Goal: Task Accomplishment & Management: Manage account settings

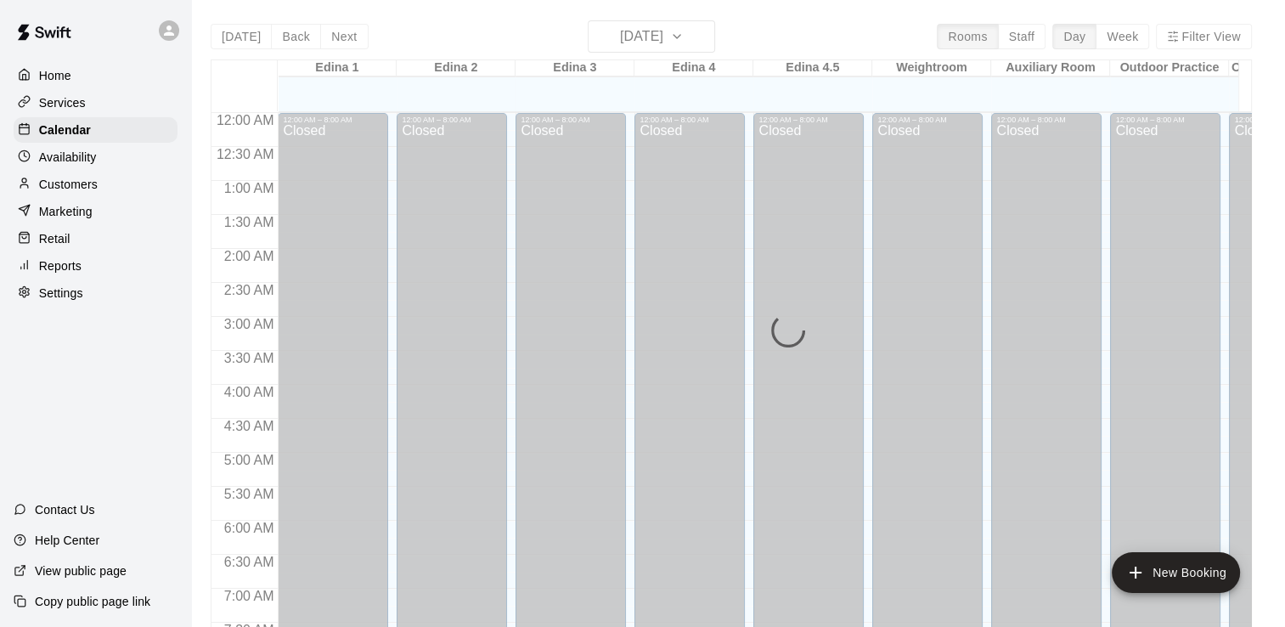
scroll to position [978, 0]
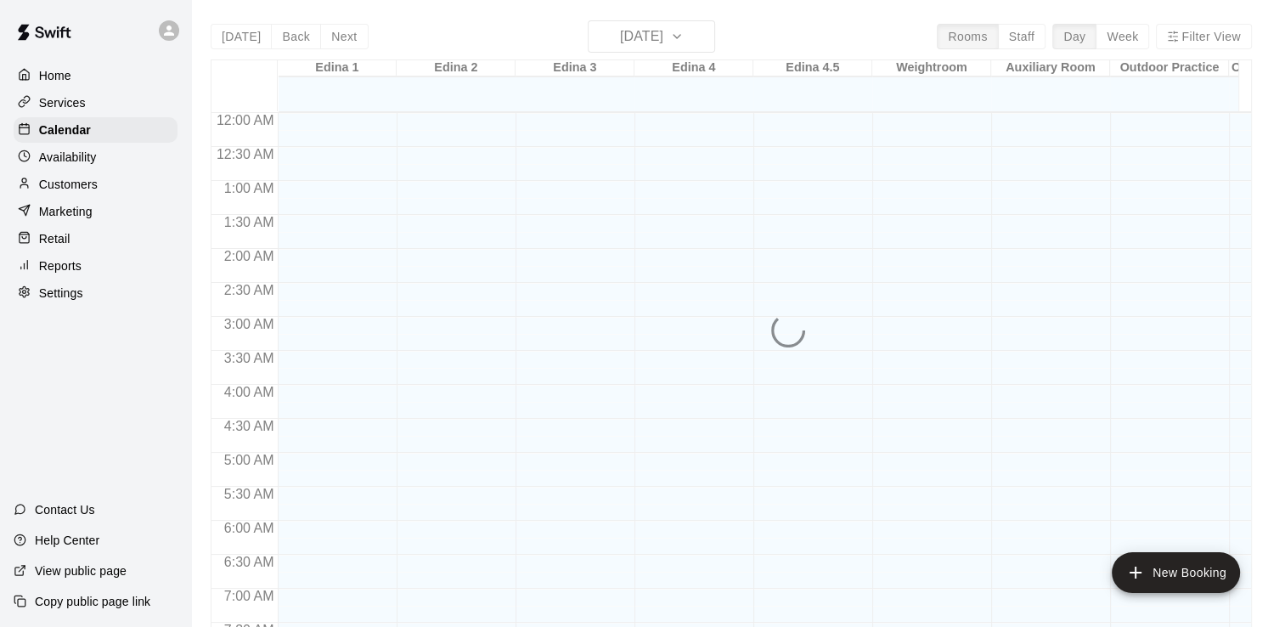
scroll to position [950, 0]
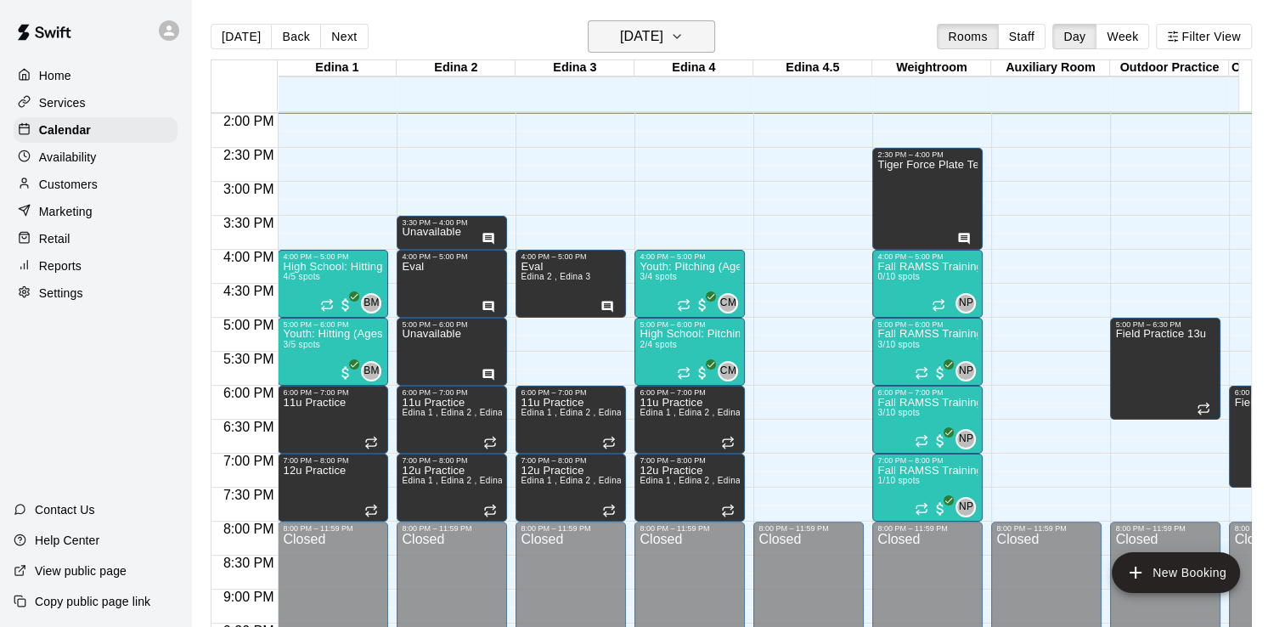
click at [680, 35] on icon "button" at bounding box center [676, 36] width 7 height 3
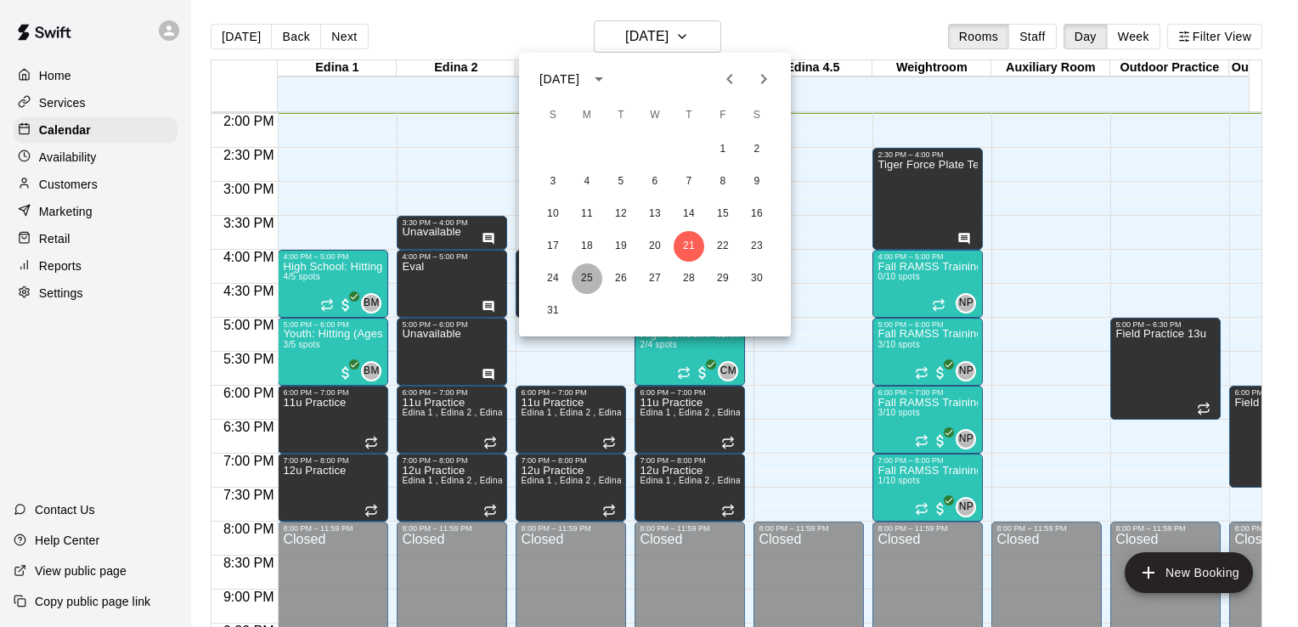
click at [593, 275] on button "25" at bounding box center [587, 278] width 31 height 31
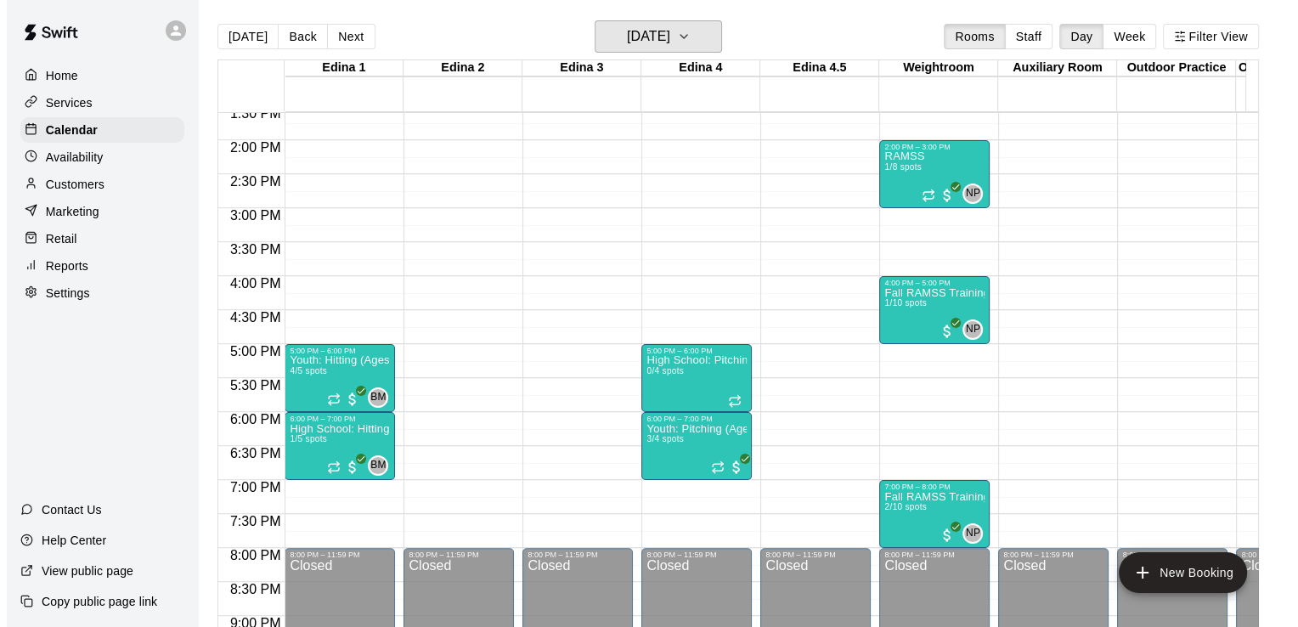
scroll to position [931, 0]
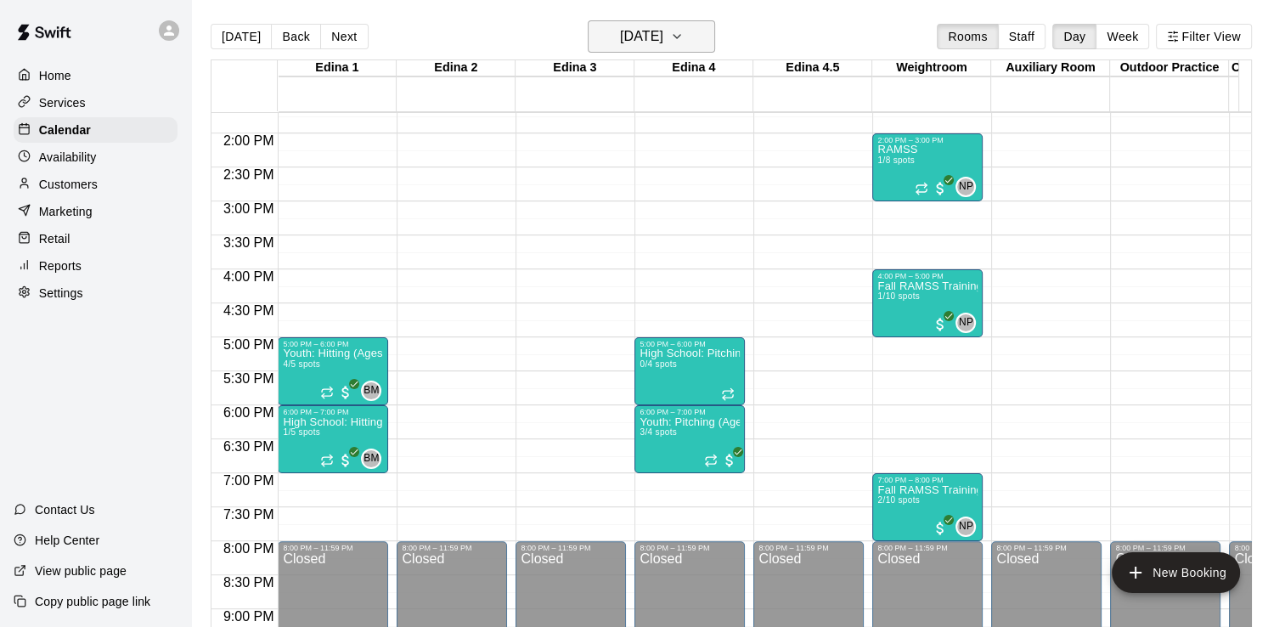
click at [713, 37] on button "Monday Aug 25" at bounding box center [651, 36] width 127 height 32
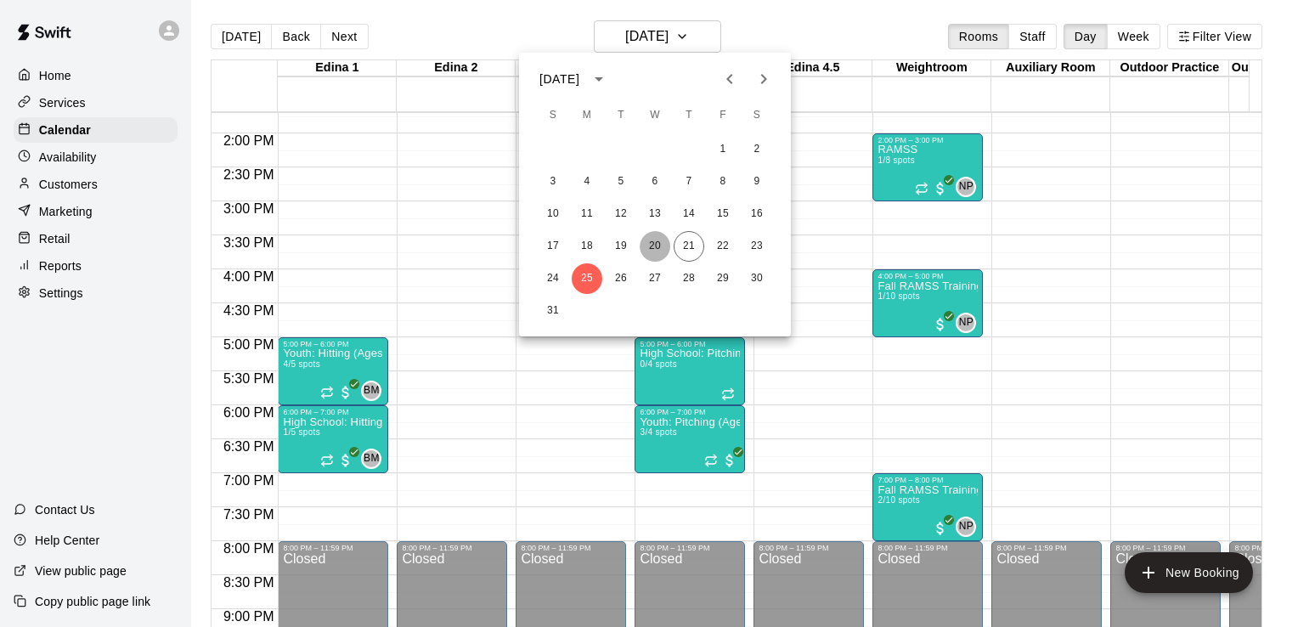
click at [657, 242] on button "20" at bounding box center [655, 246] width 31 height 31
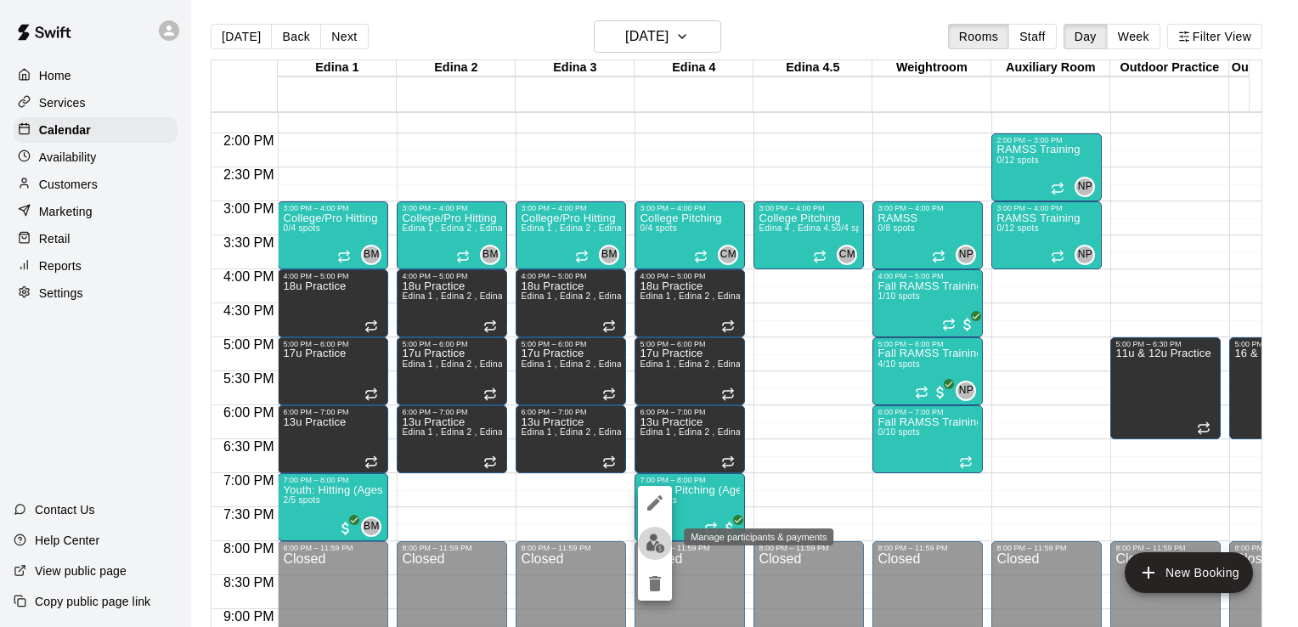
click at [659, 546] on img "edit" at bounding box center [655, 543] width 20 height 20
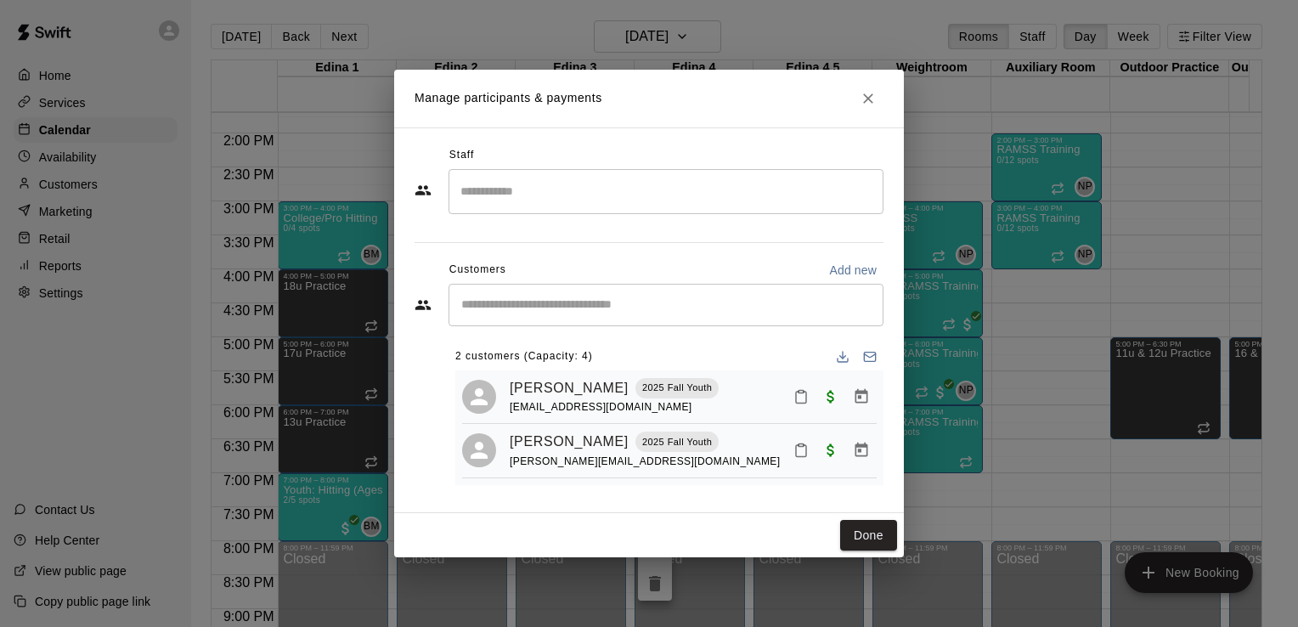
click at [622, 194] on input "Search staff" at bounding box center [666, 192] width 420 height 30
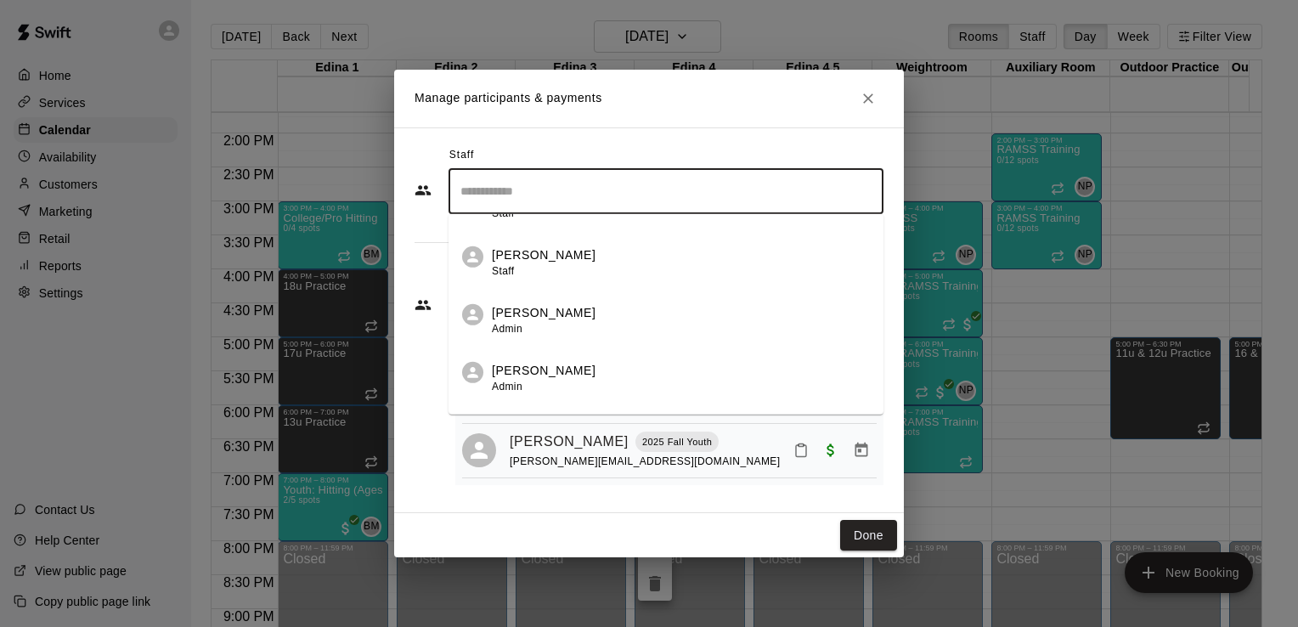
scroll to position [434, 0]
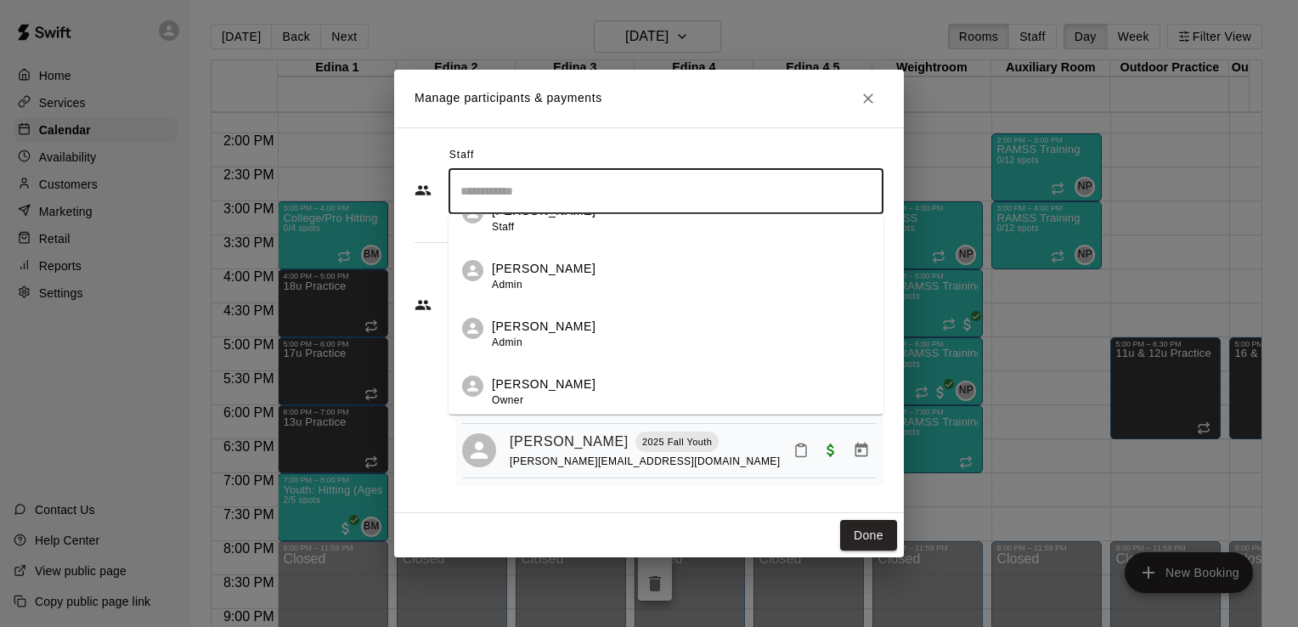
click at [655, 334] on div "Nick Pinkelman Admin" at bounding box center [681, 334] width 378 height 33
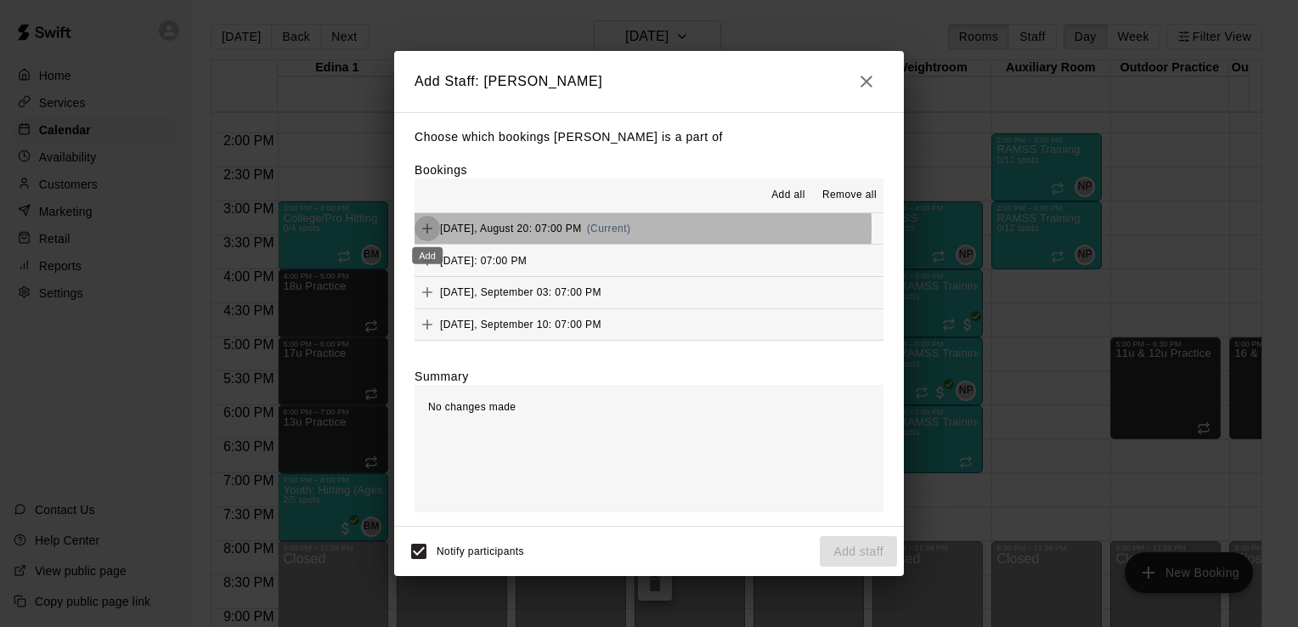
click at [434, 229] on icon "Add" at bounding box center [427, 228] width 17 height 17
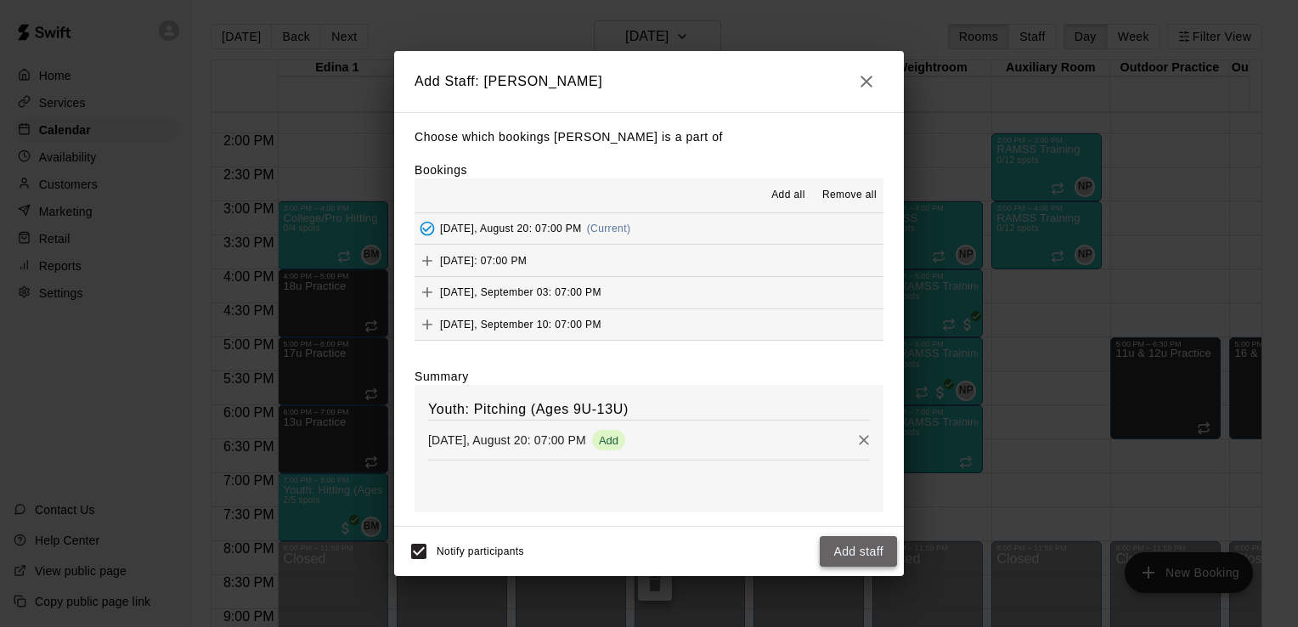
click at [853, 552] on button "Add staff" at bounding box center [858, 551] width 77 height 31
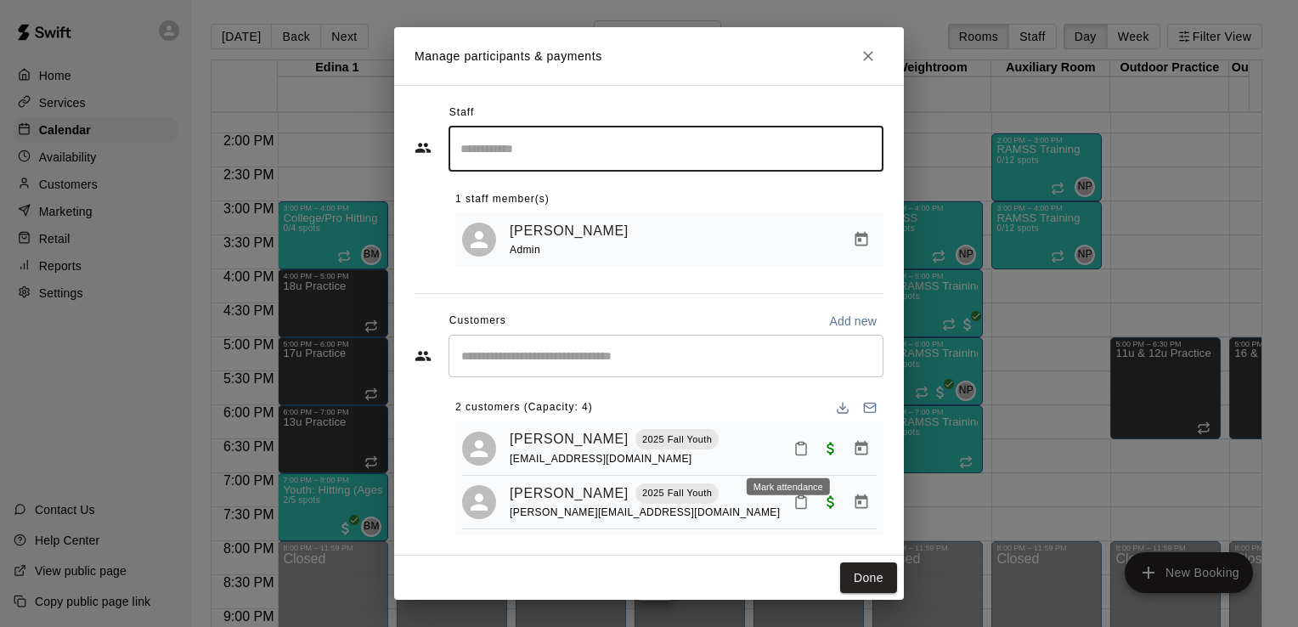
click at [793, 455] on icon "Mark attendance" at bounding box center [800, 448] width 15 height 15
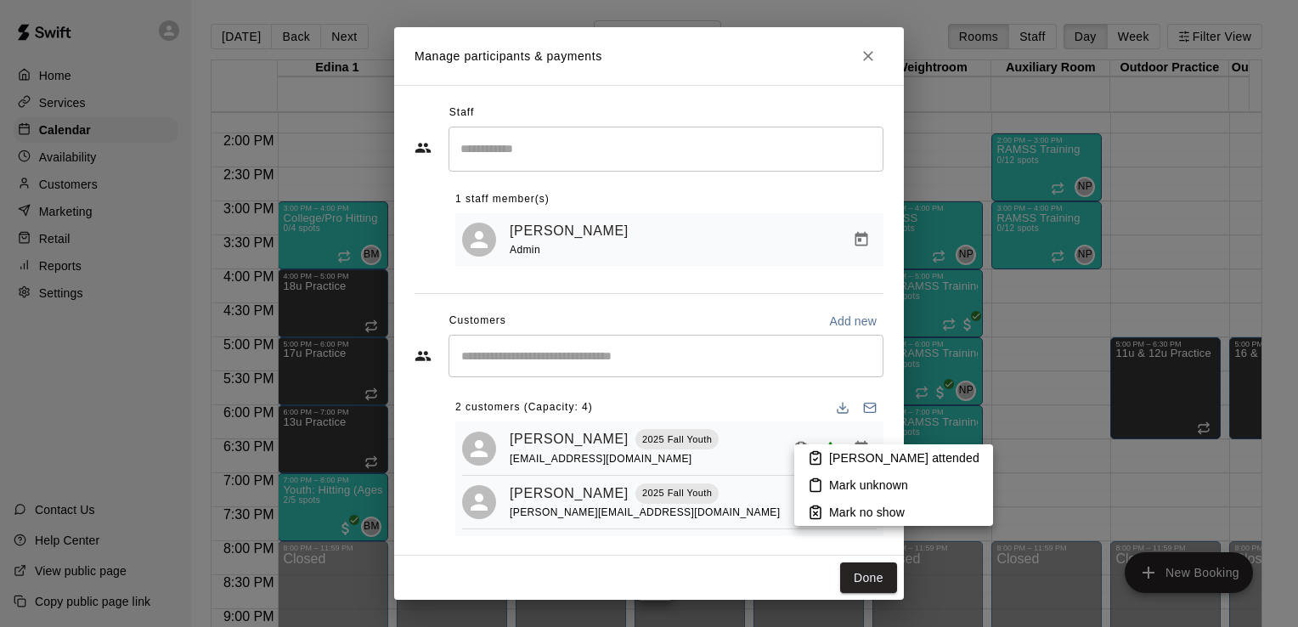
click at [851, 462] on p "Mark attended" at bounding box center [904, 457] width 150 height 17
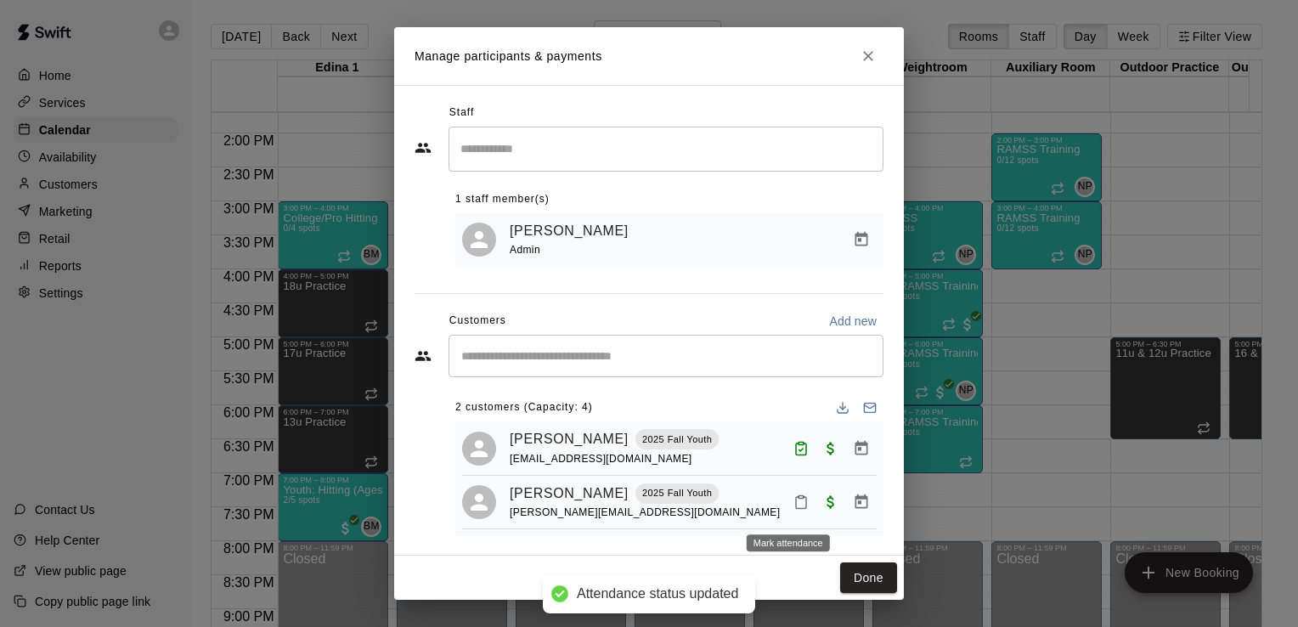
click at [793, 503] on icon "Mark attendance" at bounding box center [800, 501] width 15 height 15
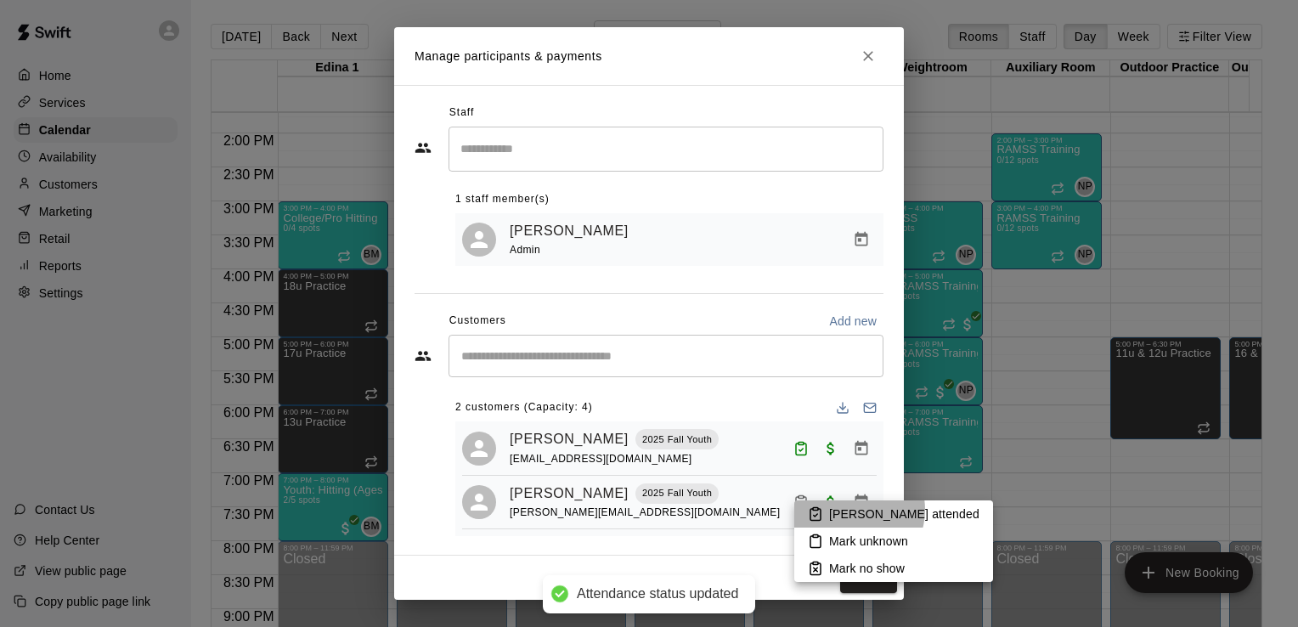
click at [851, 510] on p "Mark attended" at bounding box center [904, 513] width 150 height 17
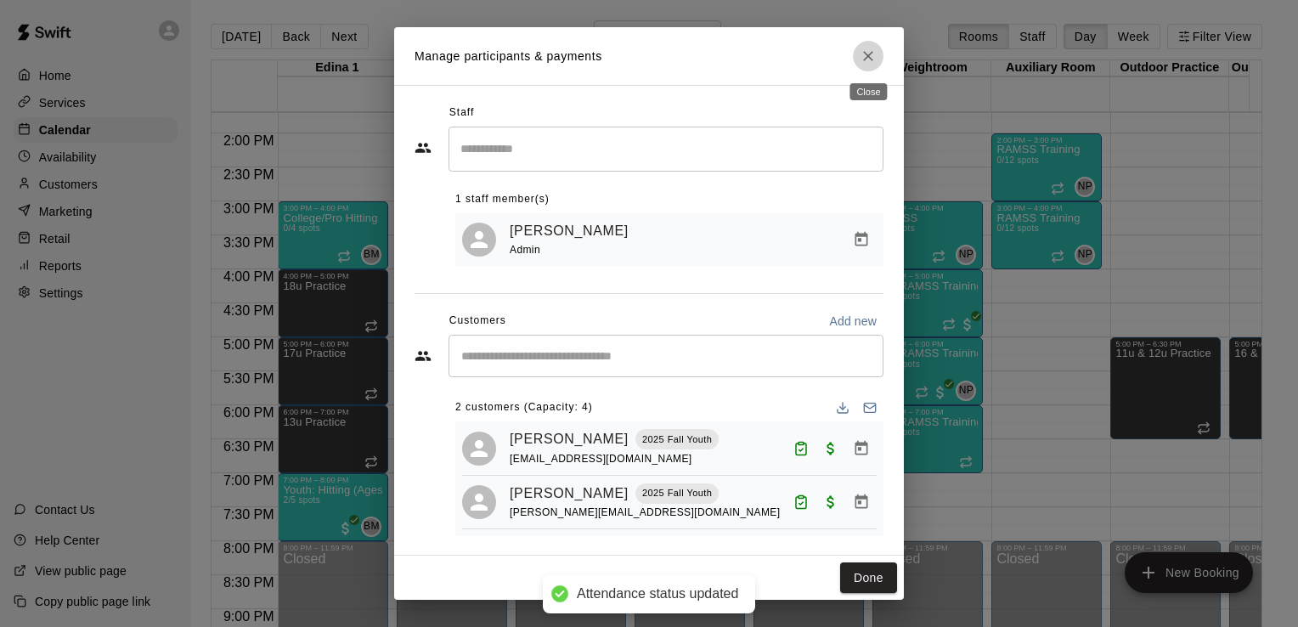
click at [865, 62] on icon "Close" at bounding box center [867, 56] width 17 height 17
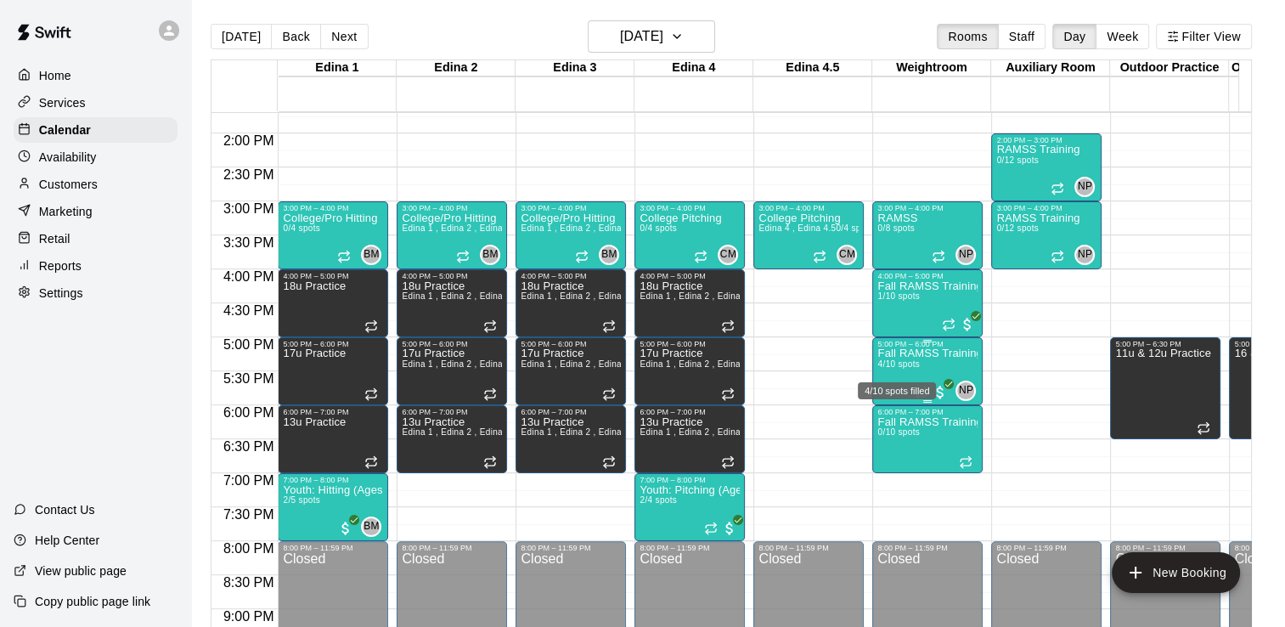
click at [901, 361] on span "4/10 spots" at bounding box center [898, 363] width 42 height 9
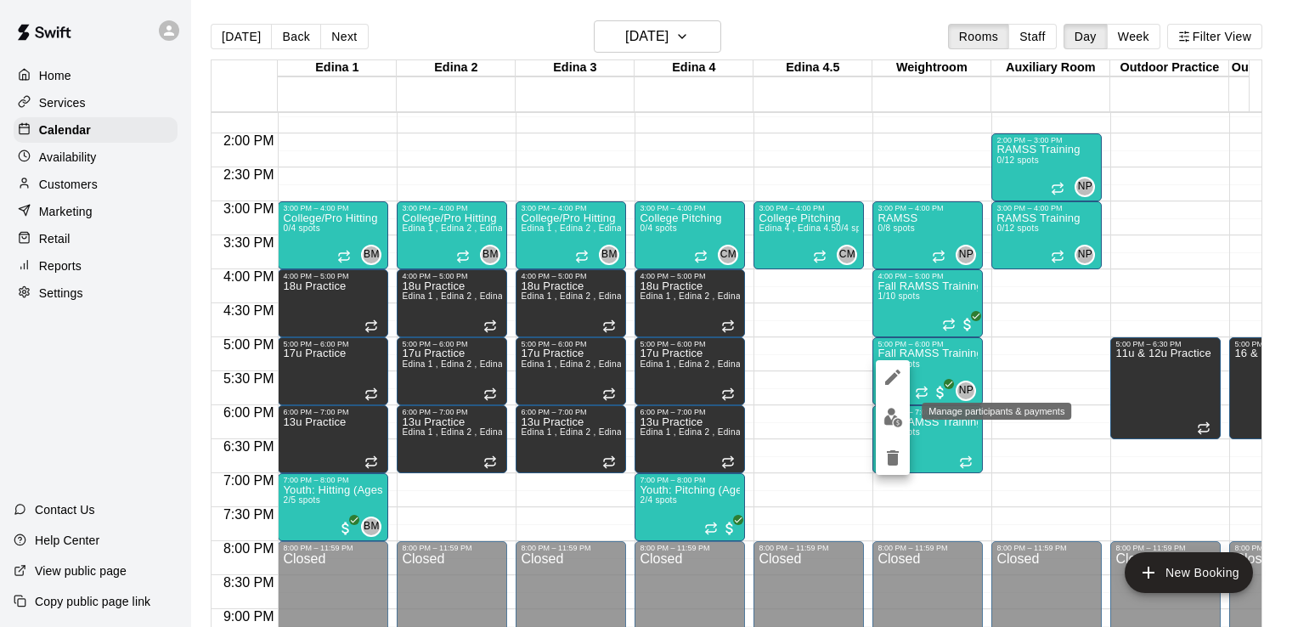
click at [893, 426] on img "edit" at bounding box center [893, 418] width 20 height 20
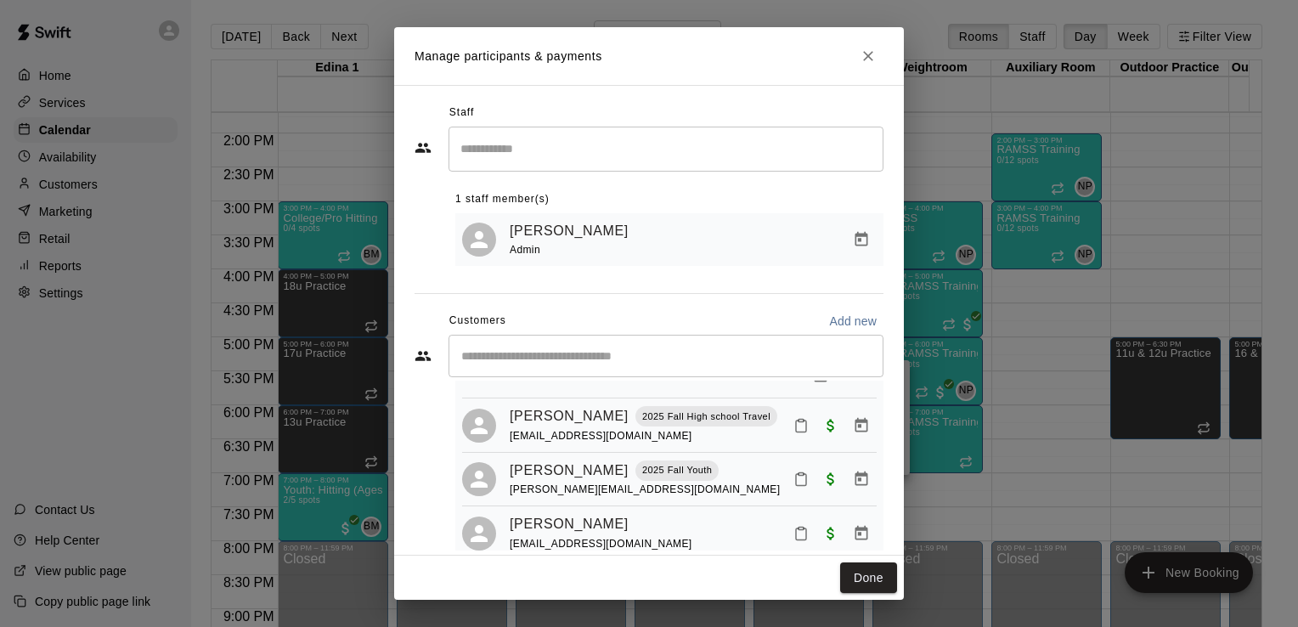
scroll to position [97, 0]
click at [793, 420] on icon "Mark attendance" at bounding box center [800, 427] width 15 height 15
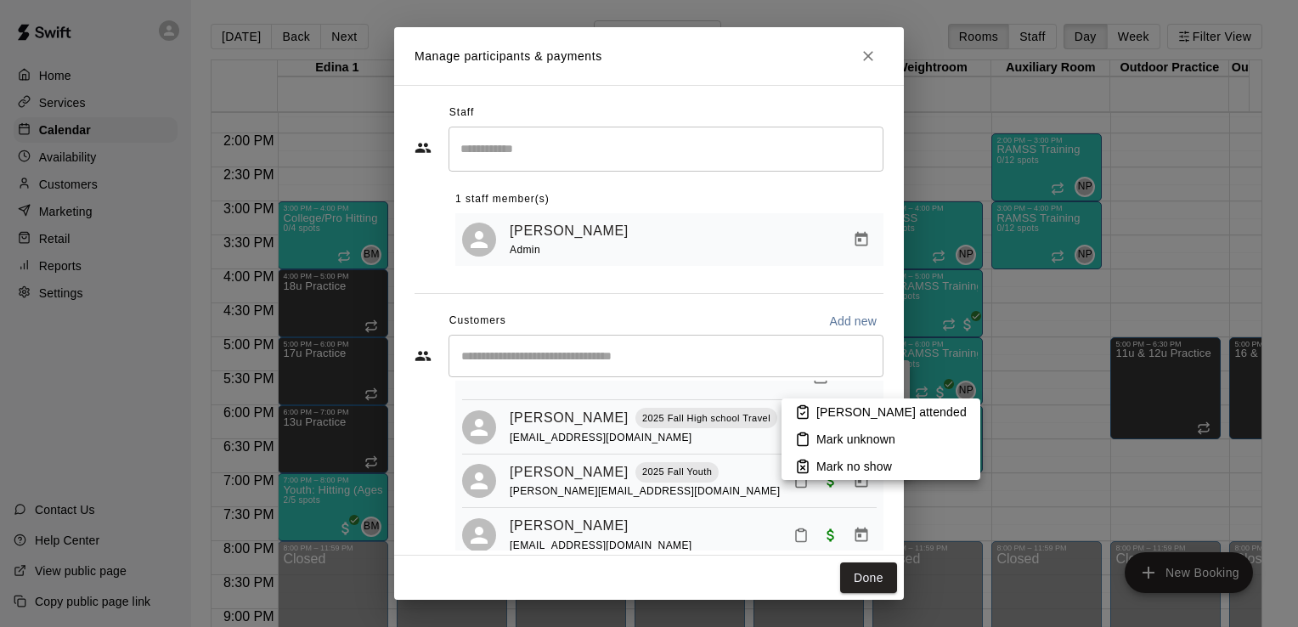
click at [831, 420] on p "Mark attended" at bounding box center [891, 411] width 150 height 17
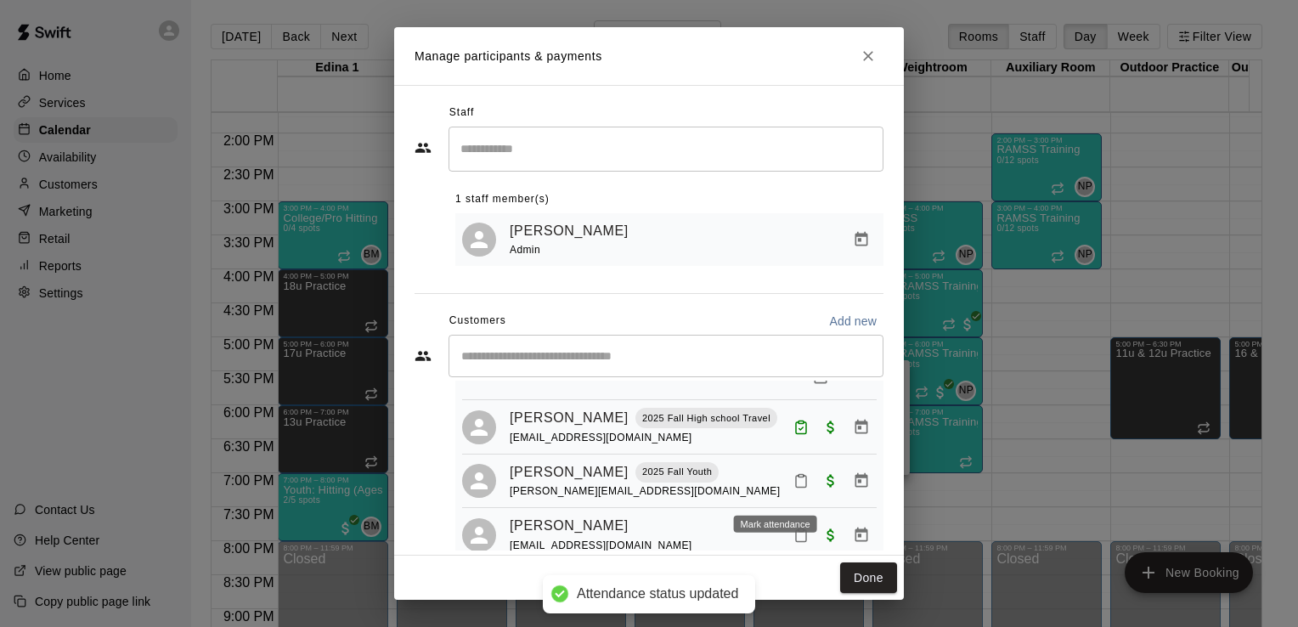
click at [793, 487] on icon "Mark attendance" at bounding box center [800, 480] width 15 height 15
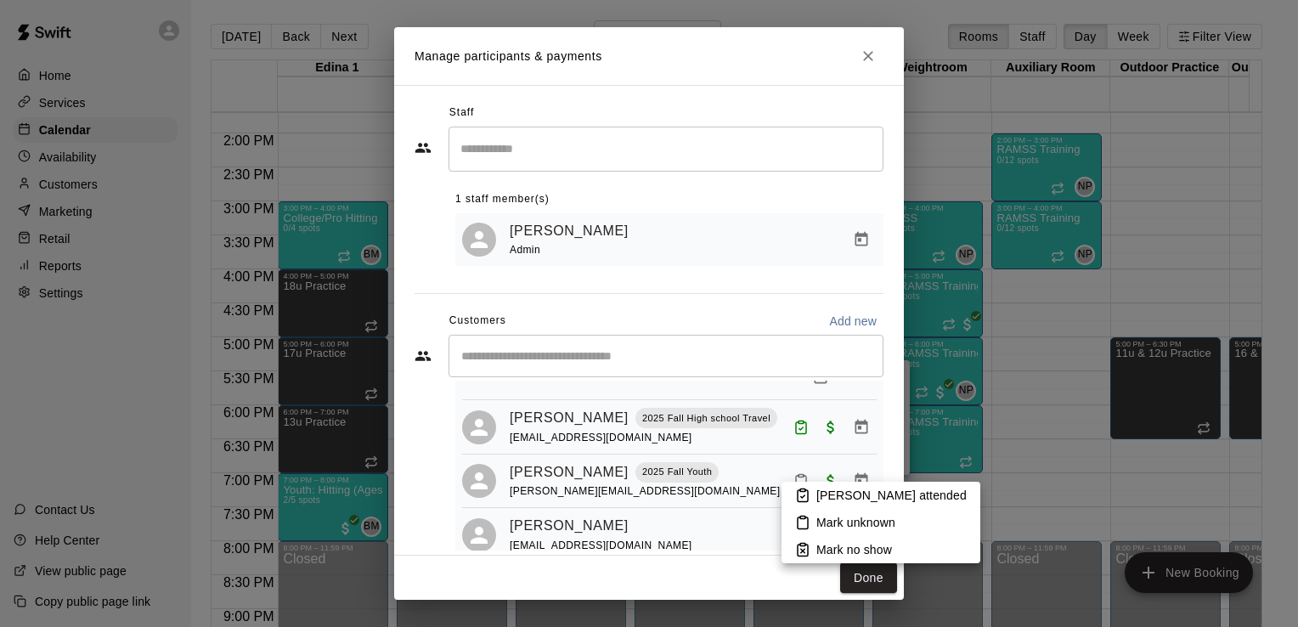
click at [822, 493] on p "Mark attended" at bounding box center [891, 495] width 150 height 17
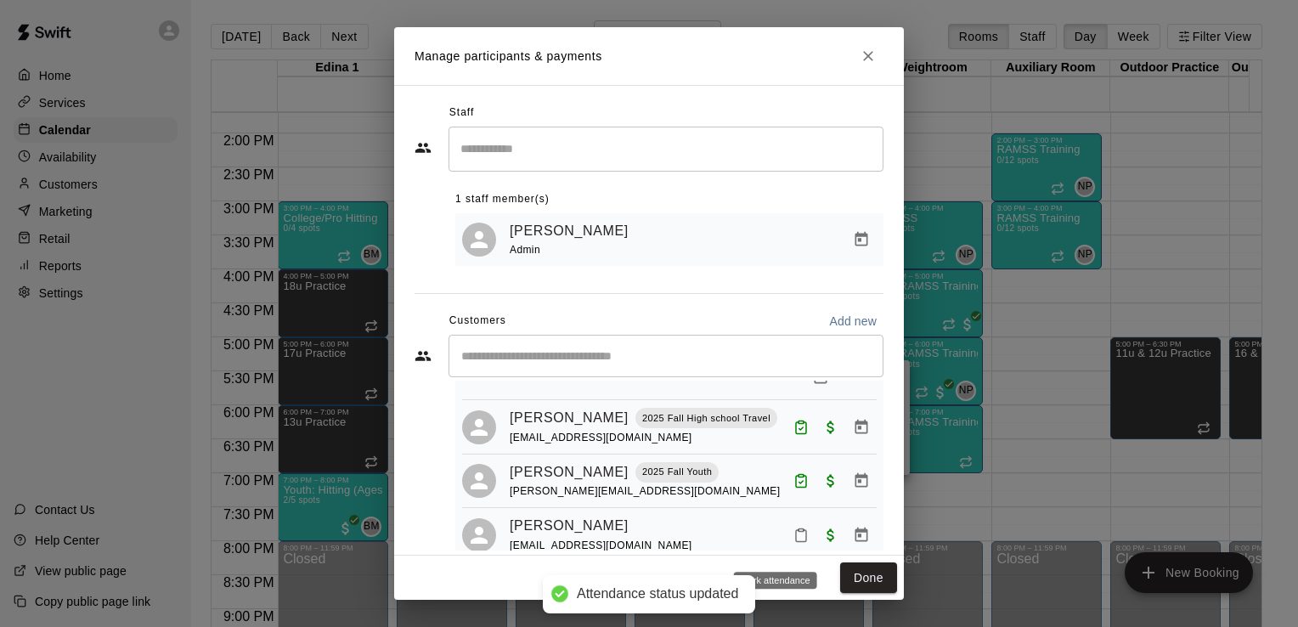
click at [793, 543] on icon "Mark attendance" at bounding box center [800, 534] width 15 height 15
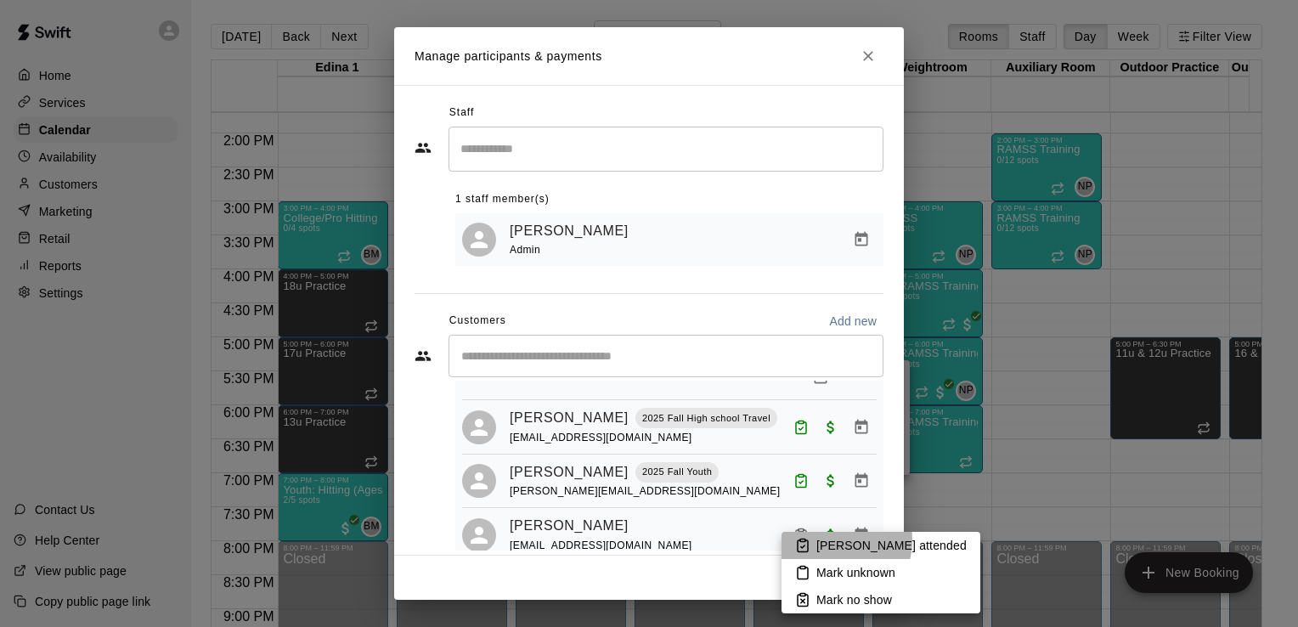
click at [827, 539] on p "Mark attended" at bounding box center [891, 545] width 150 height 17
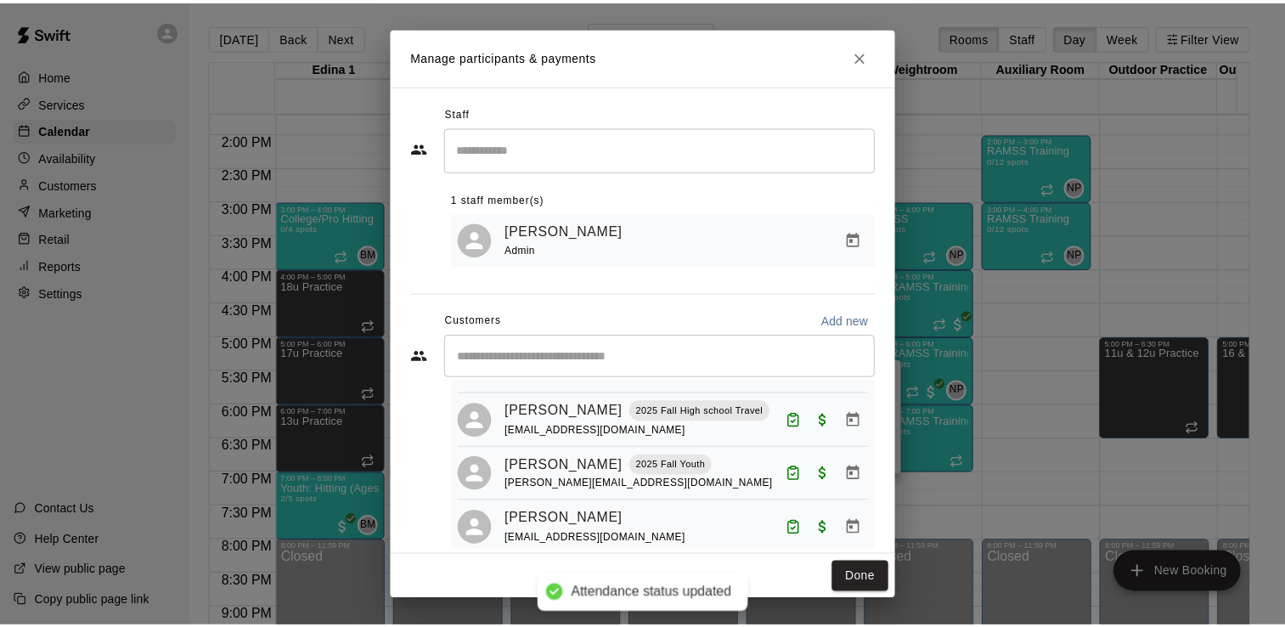
scroll to position [0, 0]
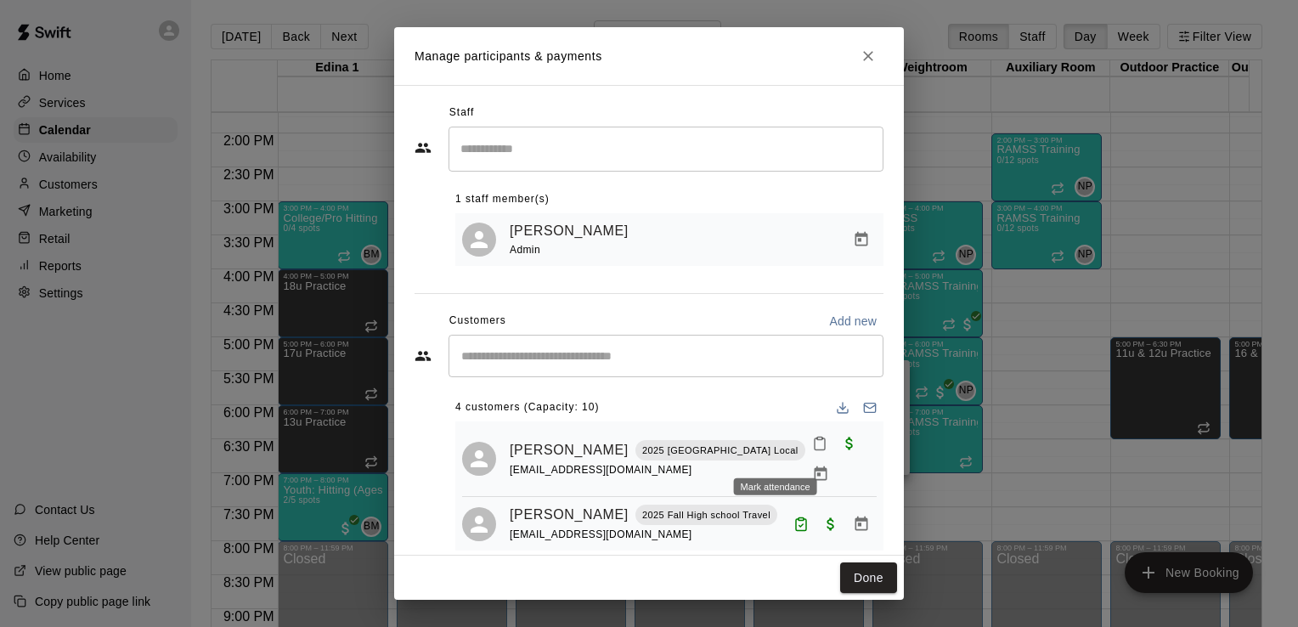
click at [812, 450] on icon "Mark attendance" at bounding box center [819, 443] width 15 height 15
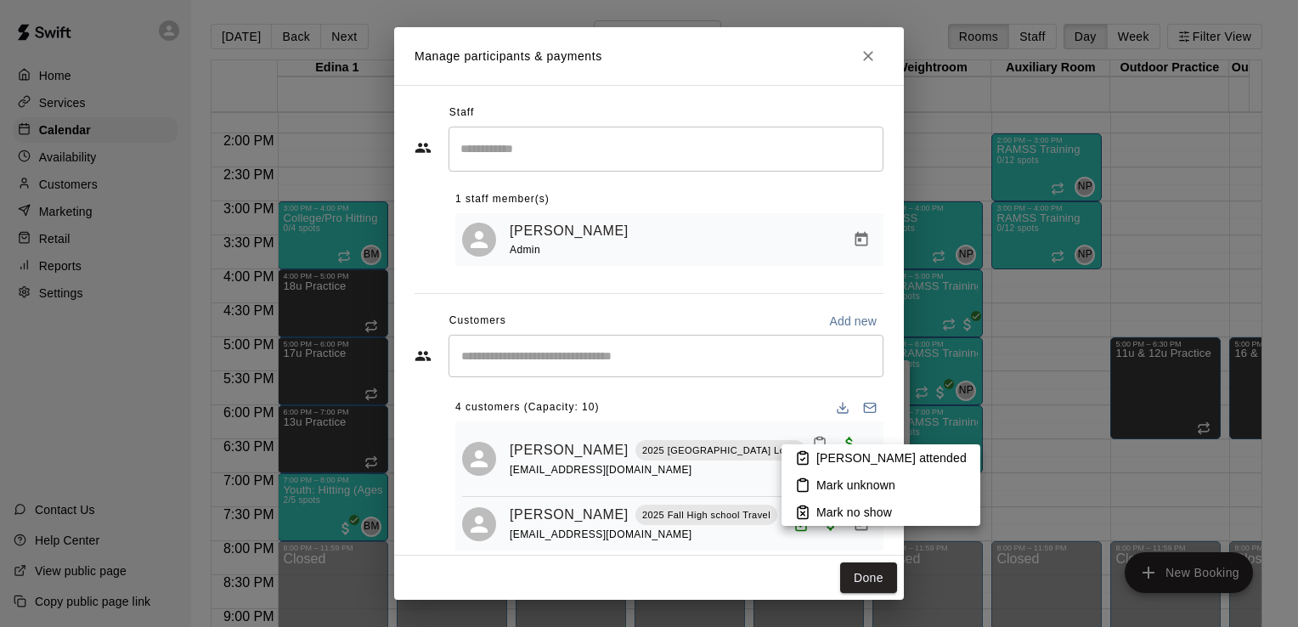
click at [833, 506] on p "Mark no show" at bounding box center [854, 512] width 76 height 17
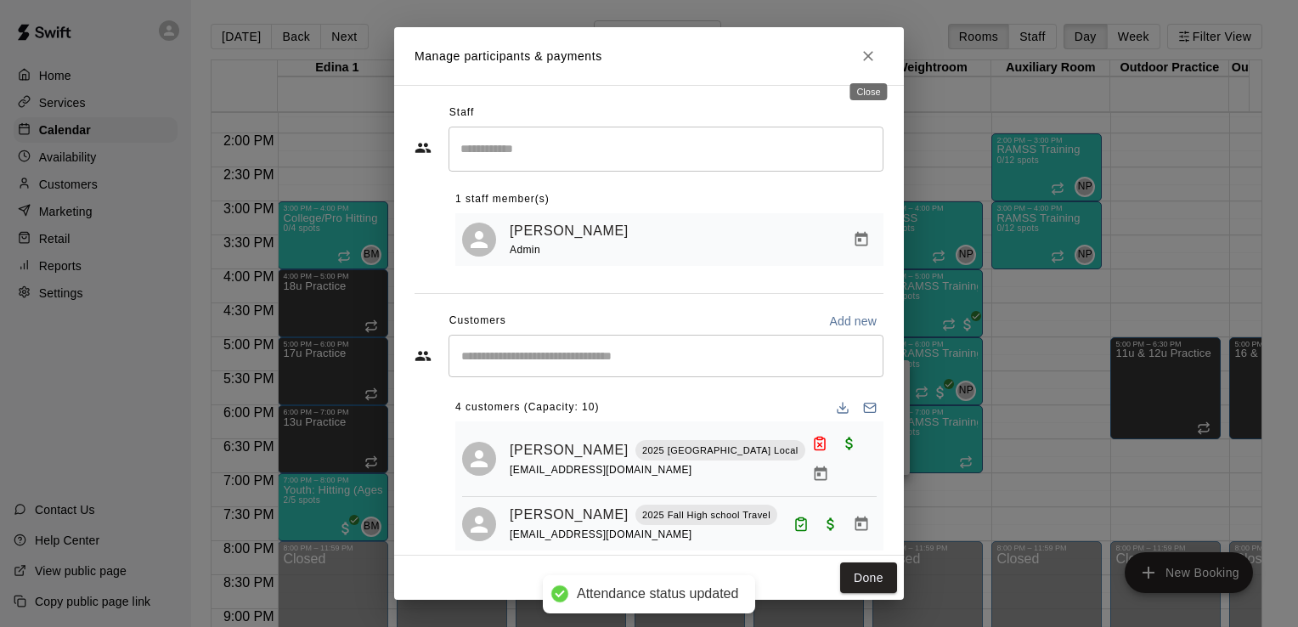
click at [871, 56] on icon "Close" at bounding box center [867, 56] width 17 height 17
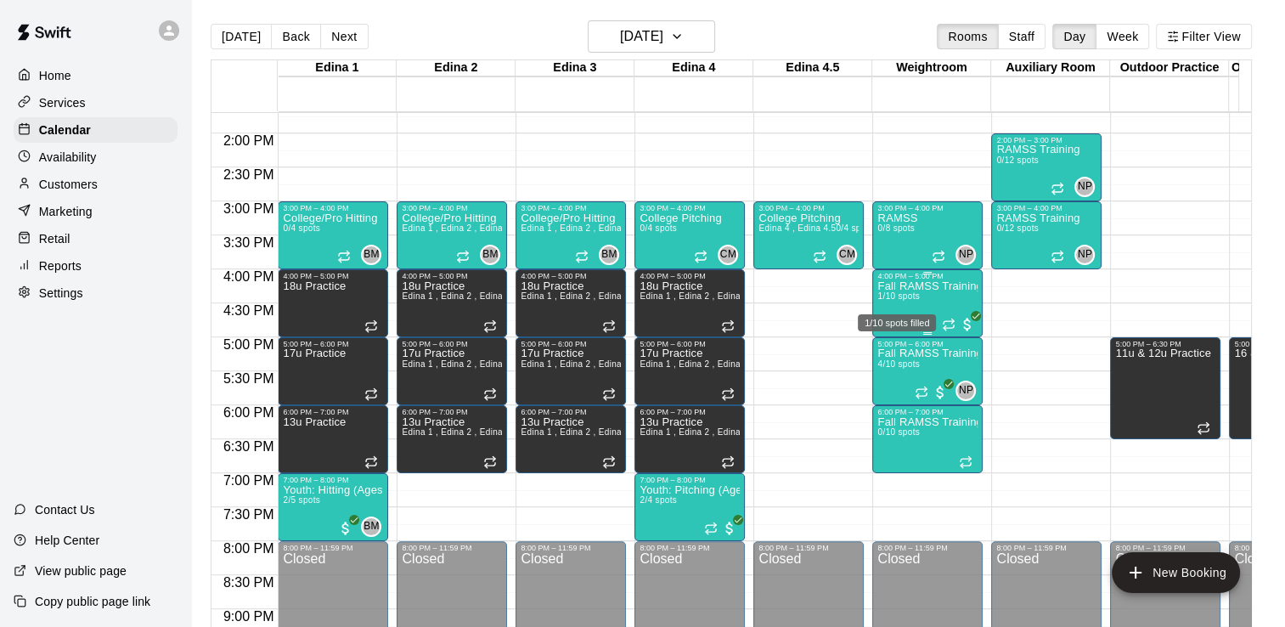
click at [904, 294] on span "1/10 spots" at bounding box center [898, 295] width 42 height 9
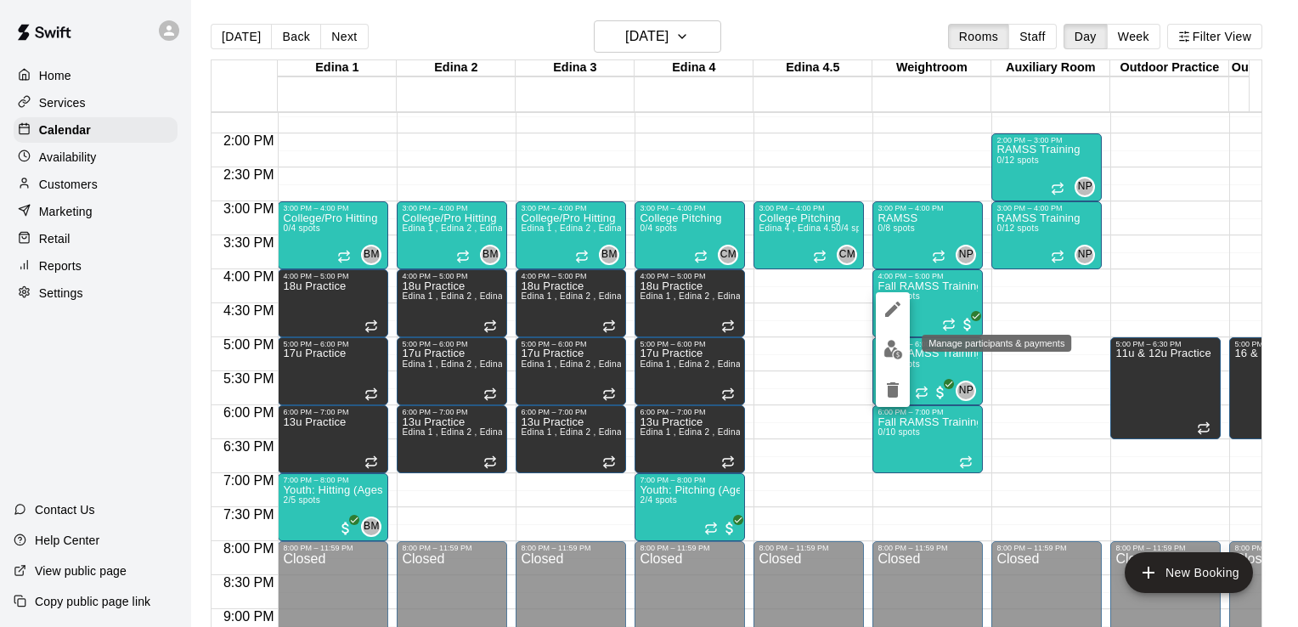
click at [894, 345] on img "edit" at bounding box center [893, 350] width 20 height 20
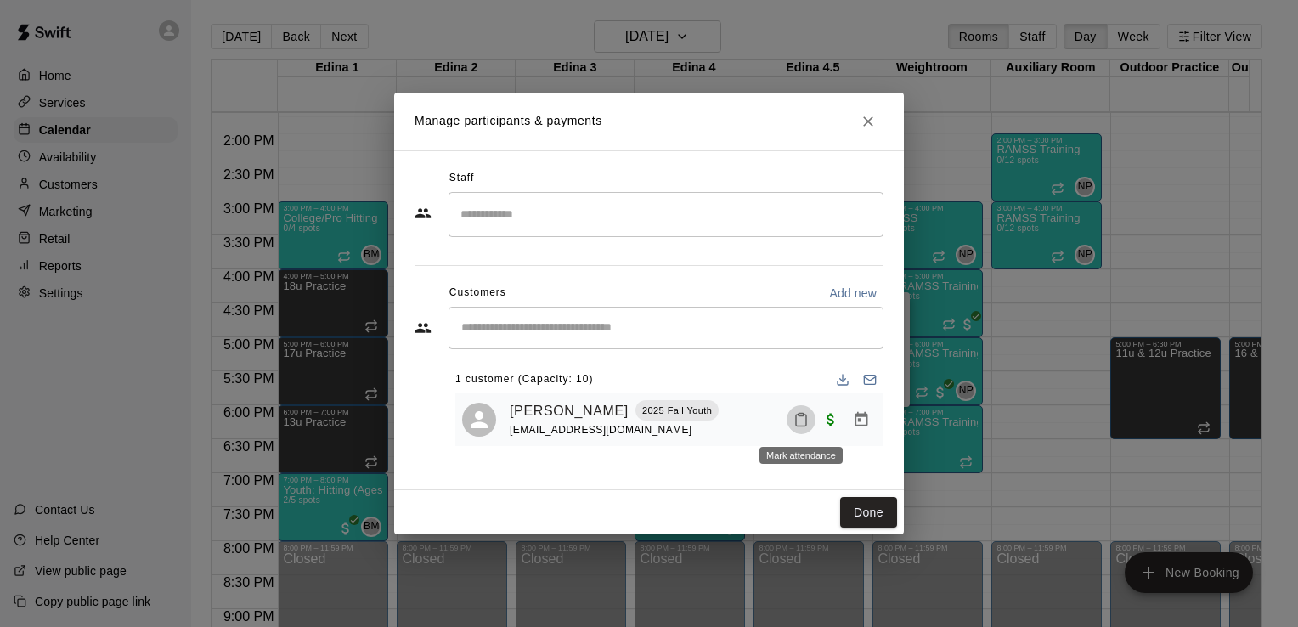
click at [804, 420] on icon "Mark attendance" at bounding box center [800, 419] width 15 height 15
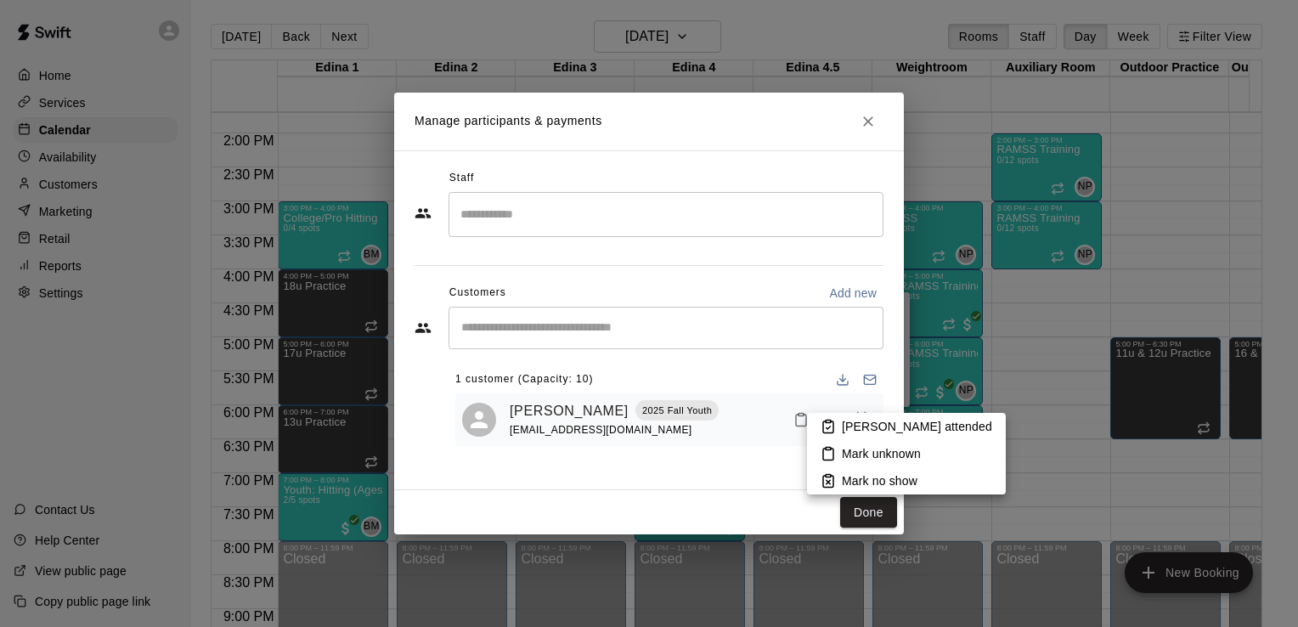
click at [866, 476] on p "Mark no show" at bounding box center [880, 480] width 76 height 17
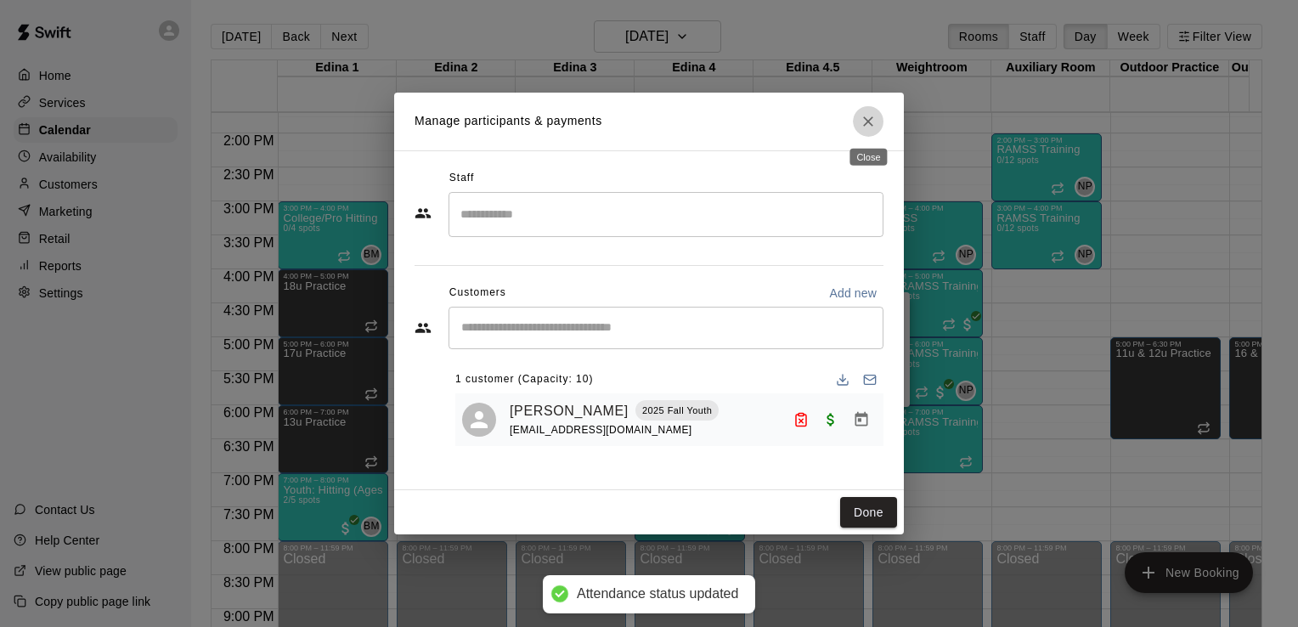
click at [874, 120] on icon "Close" at bounding box center [867, 121] width 17 height 17
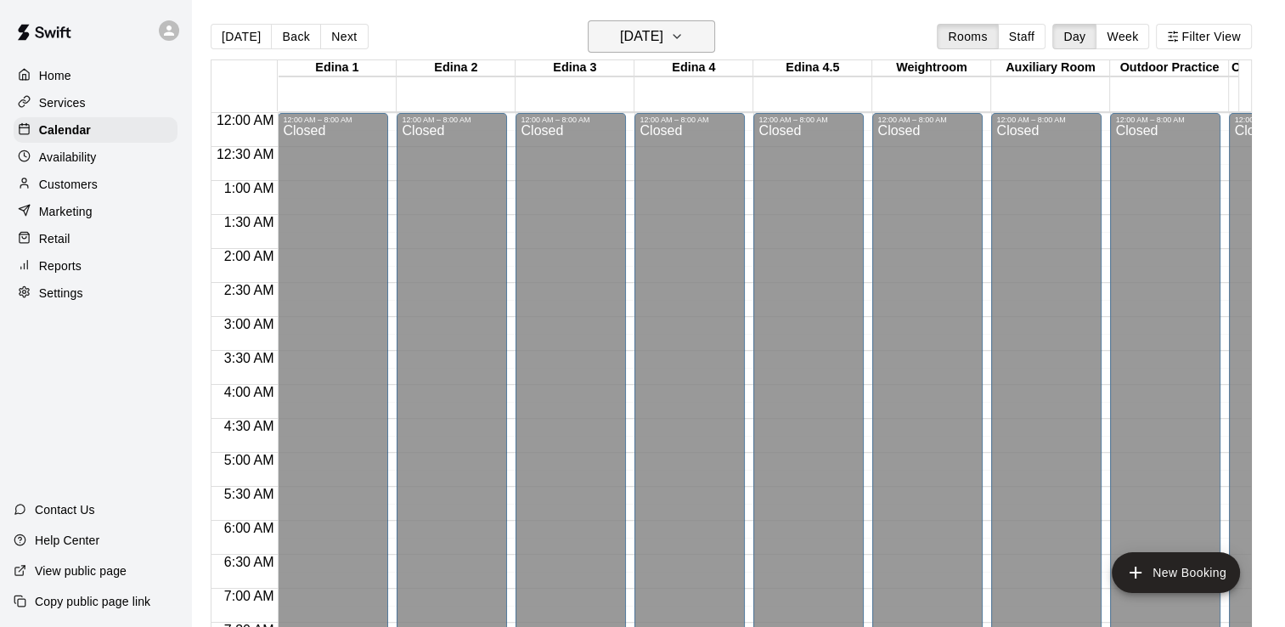
click at [684, 39] on icon "button" at bounding box center [677, 36] width 14 height 20
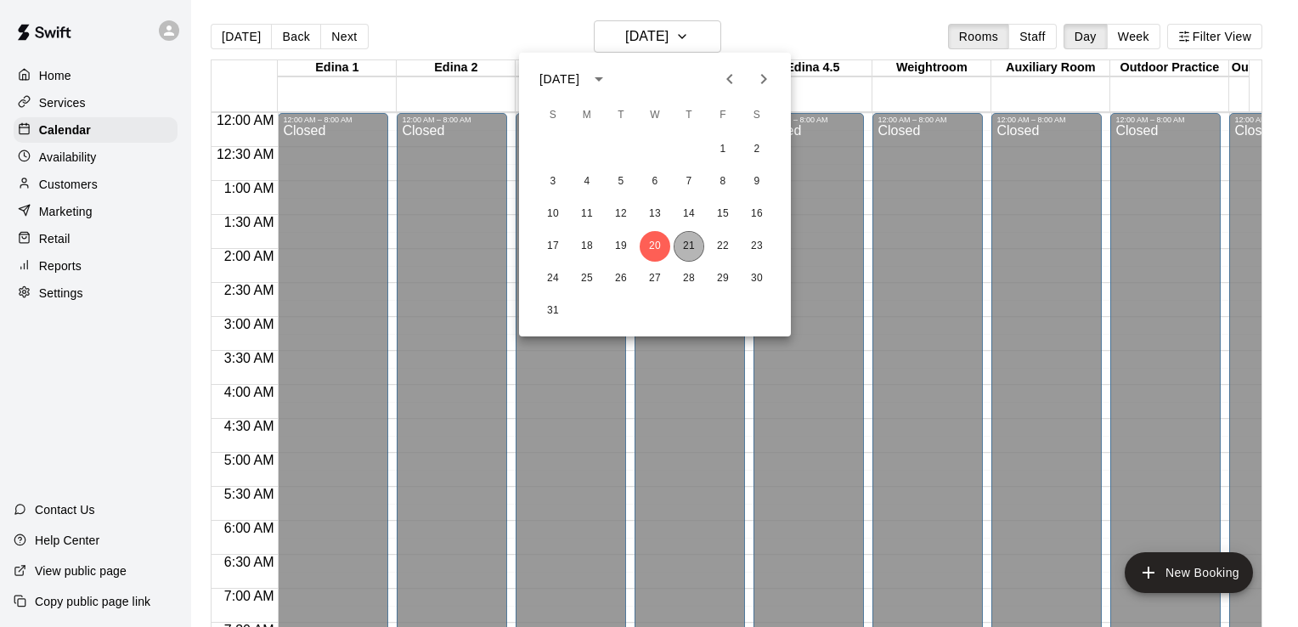
click at [696, 243] on button "21" at bounding box center [688, 246] width 31 height 31
